Goal: Task Accomplishment & Management: Manage account settings

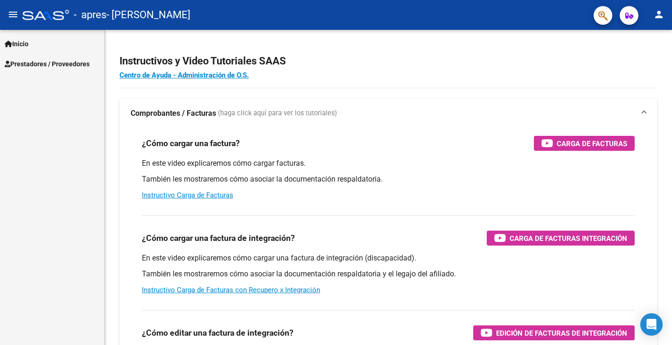
select select "Spanish"
click at [39, 63] on span "Prestadores / Proveedores" at bounding box center [47, 64] width 85 height 10
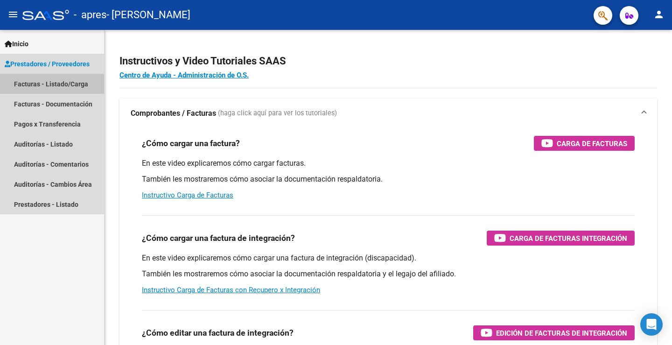
click at [37, 86] on link "Facturas - Listado/Carga" at bounding box center [52, 84] width 104 height 20
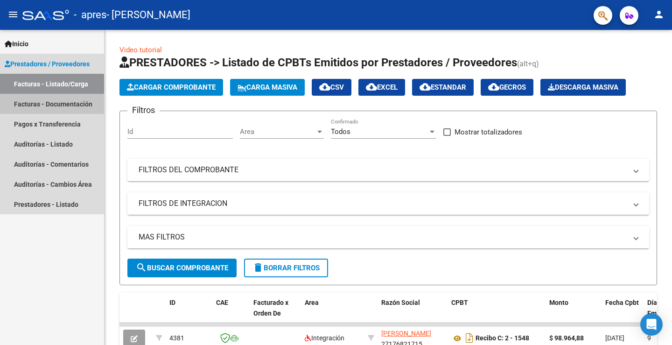
click at [34, 102] on link "Facturas - Documentación" at bounding box center [52, 104] width 104 height 20
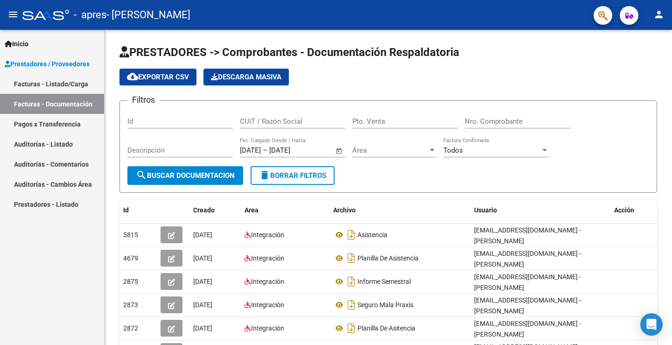
click at [44, 68] on span "Prestadores / Proveedores" at bounding box center [47, 64] width 85 height 10
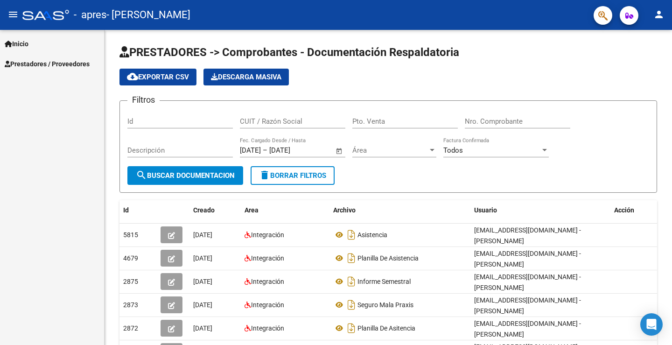
click at [37, 67] on span "Prestadores / Proveedores" at bounding box center [47, 64] width 85 height 10
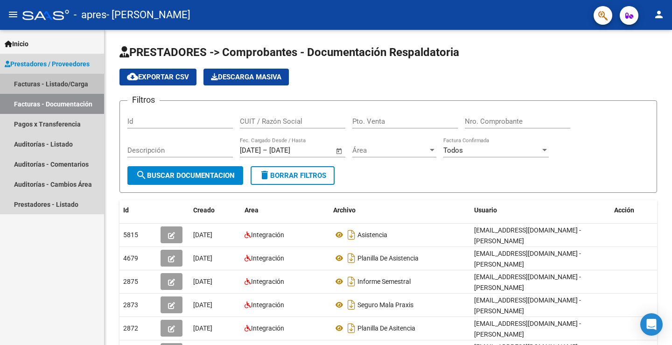
click at [38, 80] on link "Facturas - Listado/Carga" at bounding box center [52, 84] width 104 height 20
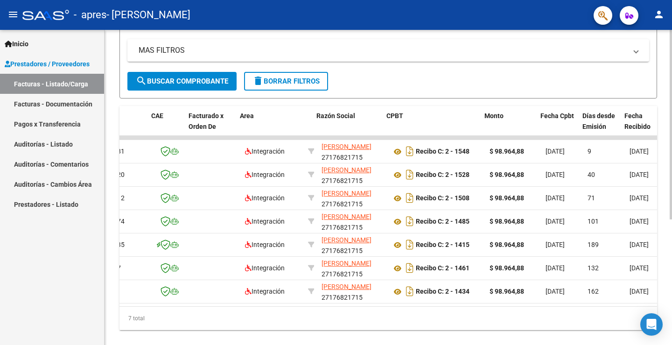
scroll to position [0, 65]
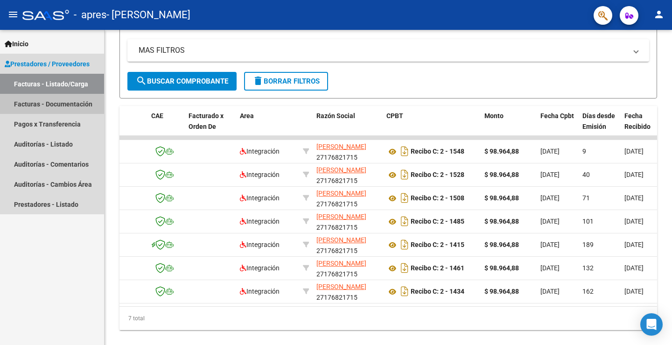
click at [42, 107] on link "Facturas - Documentación" at bounding box center [52, 104] width 104 height 20
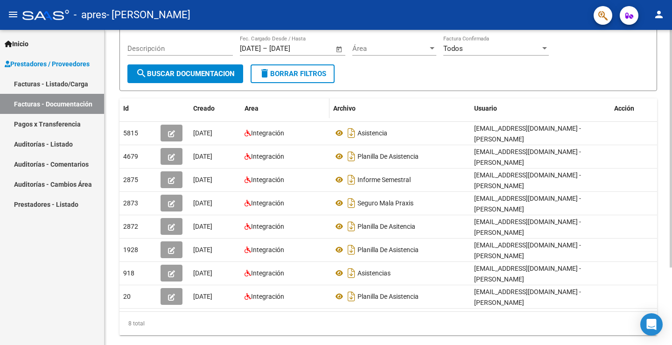
scroll to position [103, 0]
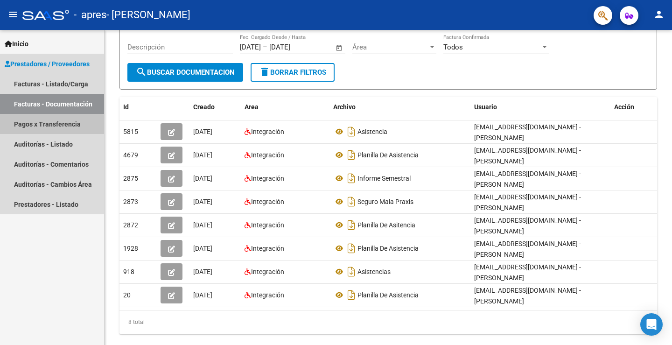
click at [39, 125] on link "Pagos x Transferencia" at bounding box center [52, 124] width 104 height 20
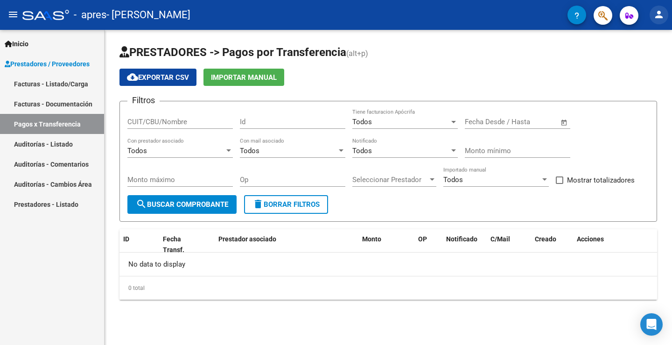
click at [661, 14] on mat-icon "person" at bounding box center [658, 14] width 11 height 11
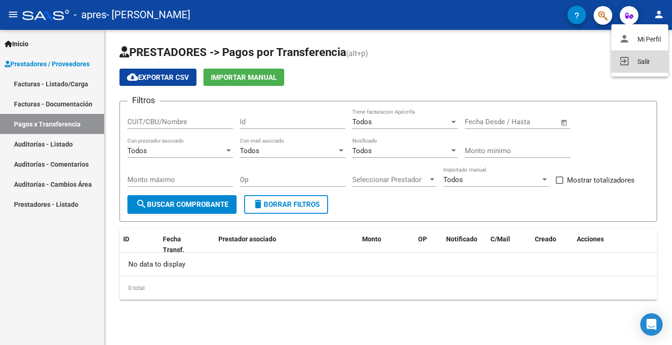
click at [640, 67] on button "exit_to_app Salir" at bounding box center [639, 61] width 57 height 22
